Goal: Check status: Check status

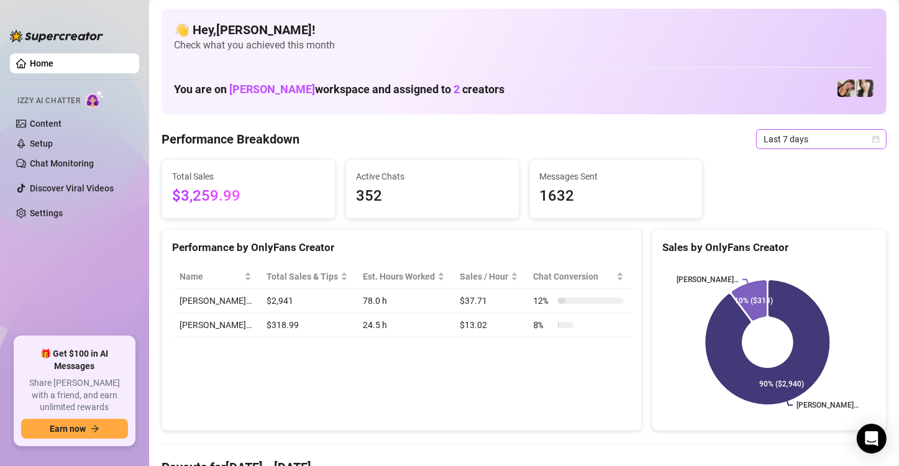
click at [872, 137] on icon "calendar" at bounding box center [875, 138] width 7 height 7
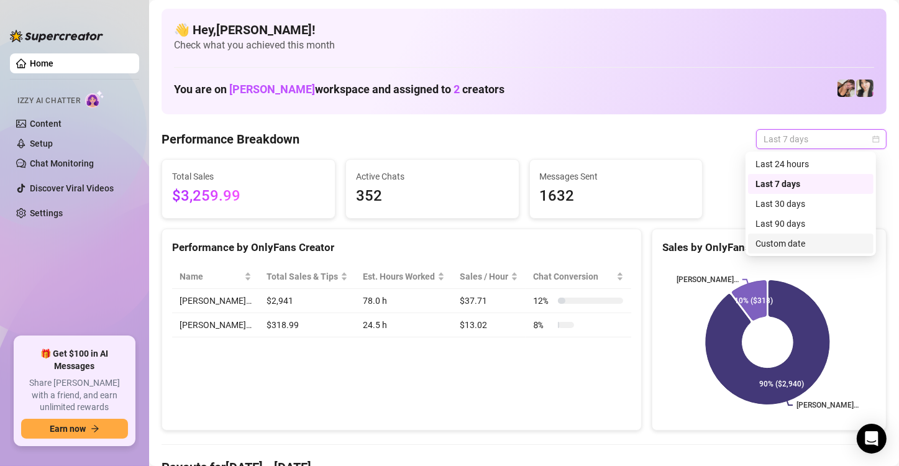
click at [802, 241] on div "Custom date" at bounding box center [810, 244] width 111 height 14
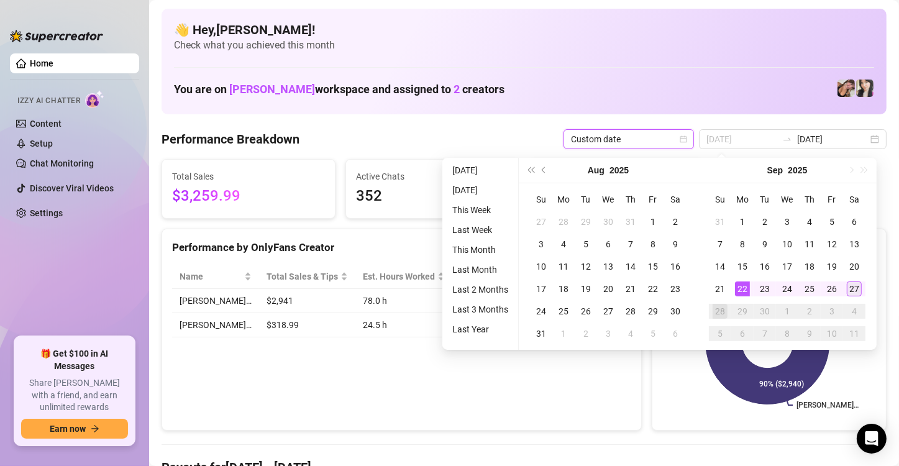
type input "[DATE]"
click at [851, 284] on div "27" at bounding box center [853, 288] width 15 height 15
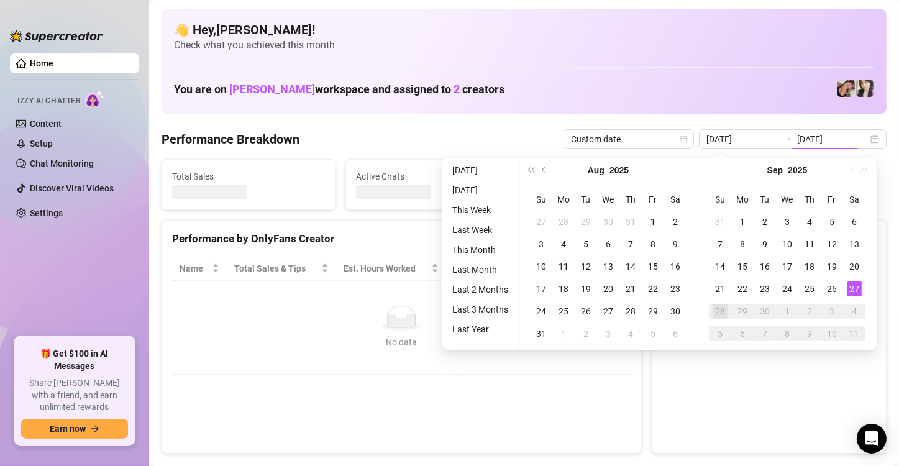
type input "[DATE]"
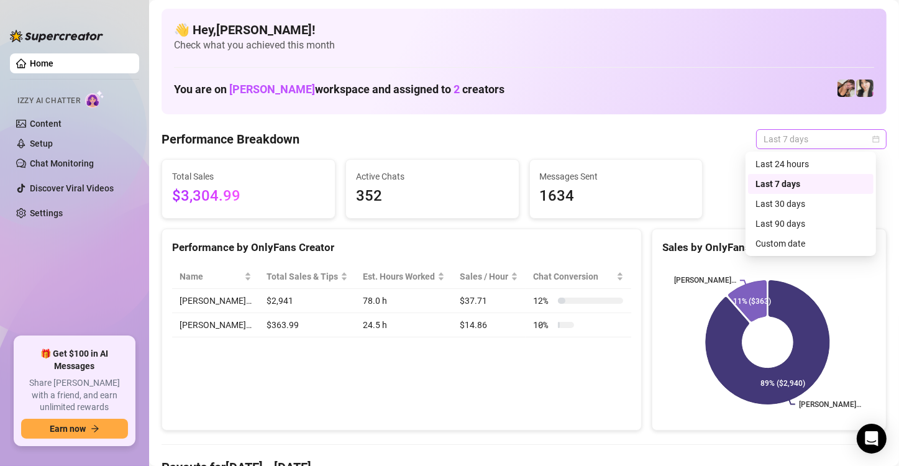
click at [810, 137] on span "Last 7 days" at bounding box center [821, 139] width 116 height 19
click at [781, 240] on div "Custom date" at bounding box center [810, 244] width 111 height 14
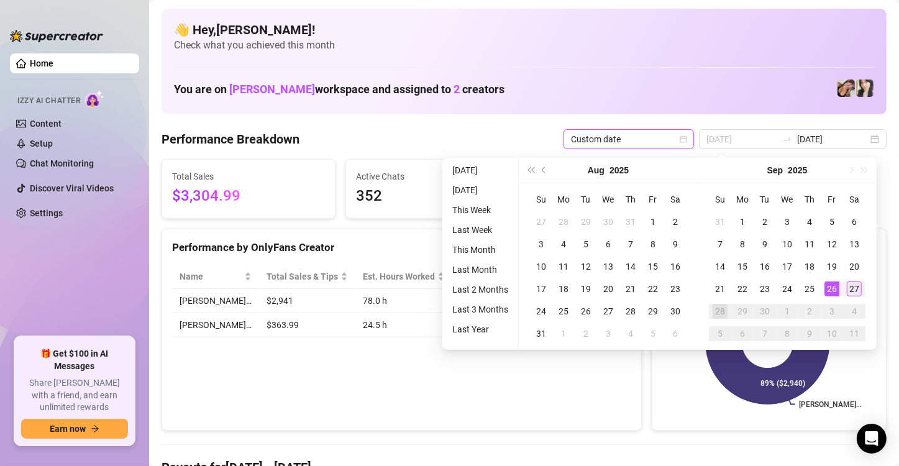
type input "[DATE]"
click at [854, 286] on div "27" at bounding box center [853, 288] width 15 height 15
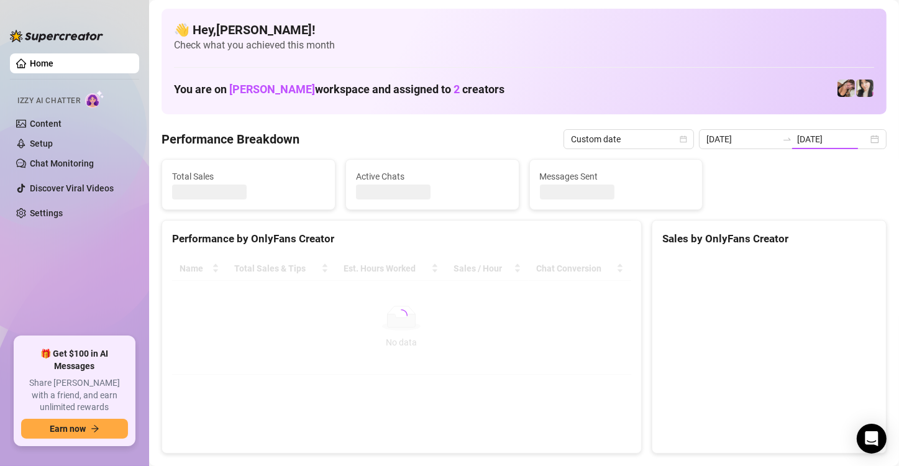
type input "[DATE]"
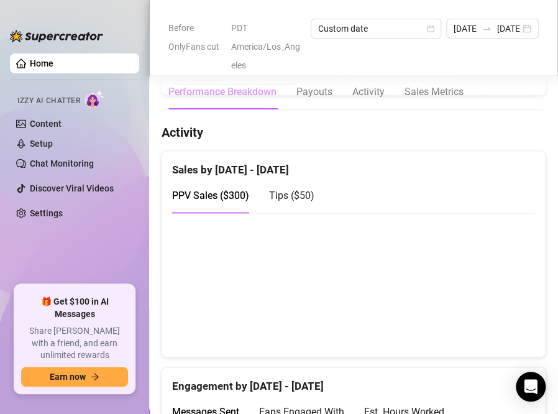
scroll to position [640, 0]
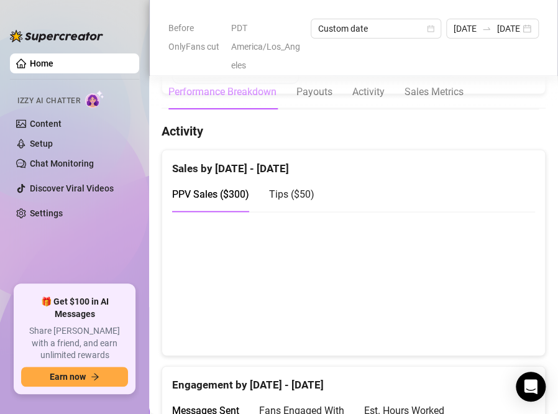
click at [289, 188] on span "Tips ( $50 )" at bounding box center [291, 194] width 45 height 12
